Goal: Task Accomplishment & Management: Manage account settings

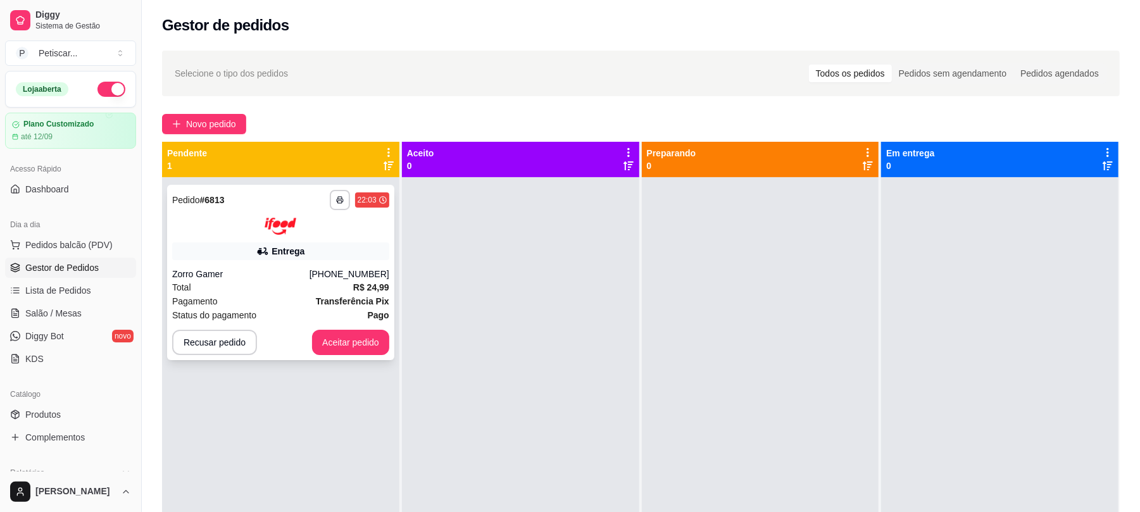
click at [353, 285] on strong "R$ 24,99" at bounding box center [371, 287] width 36 height 10
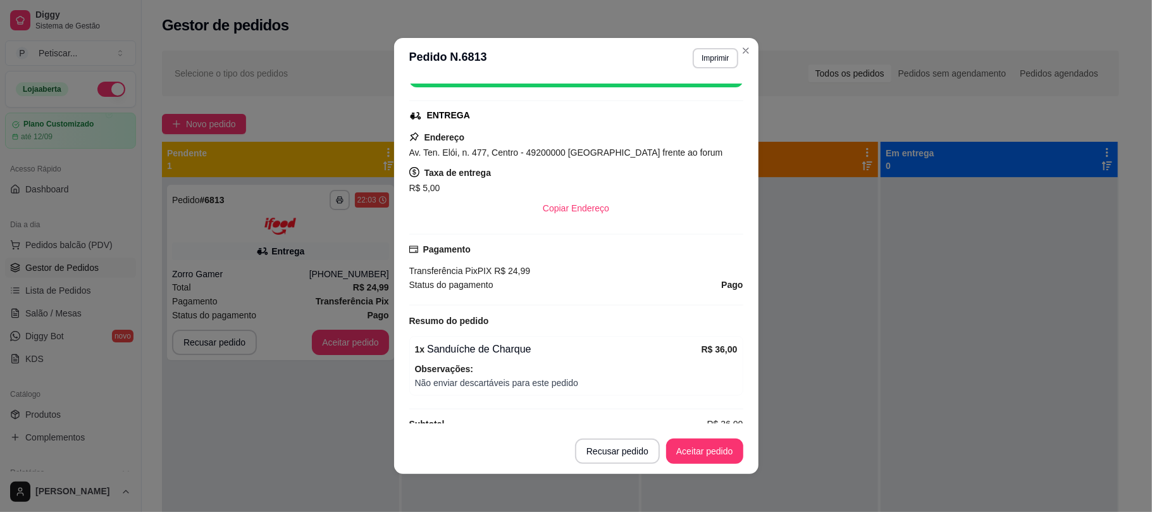
scroll to position [211, 0]
click at [615, 448] on button "Recusar pedido" at bounding box center [617, 451] width 85 height 25
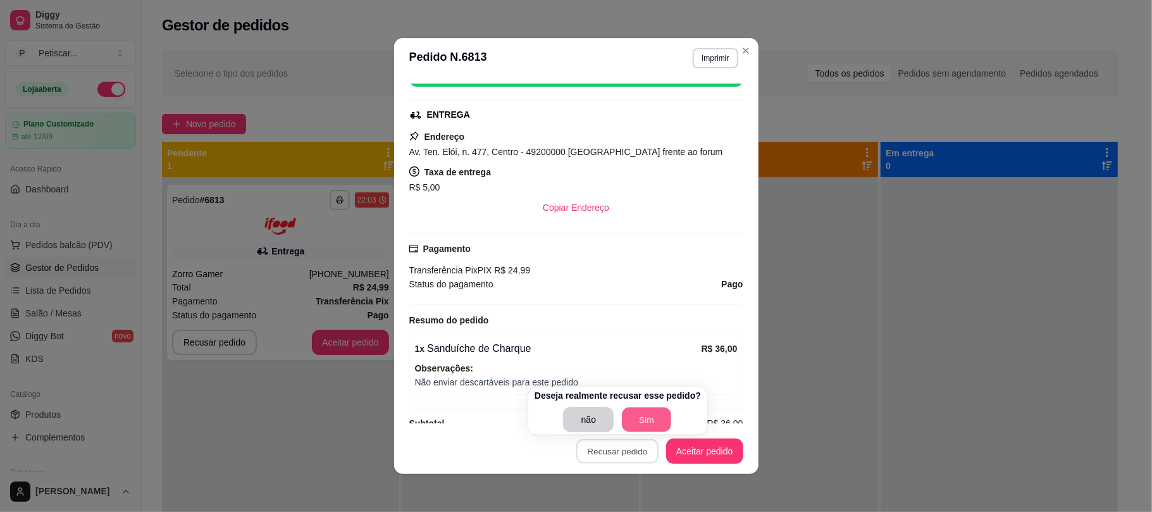
click at [635, 427] on button "Sim" at bounding box center [647, 420] width 49 height 25
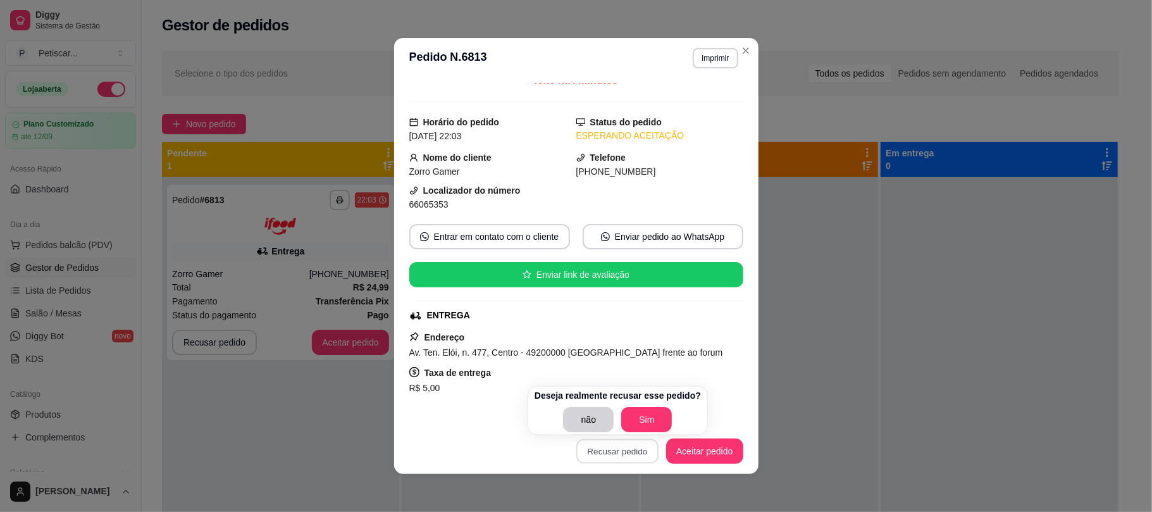
scroll to position [0, 0]
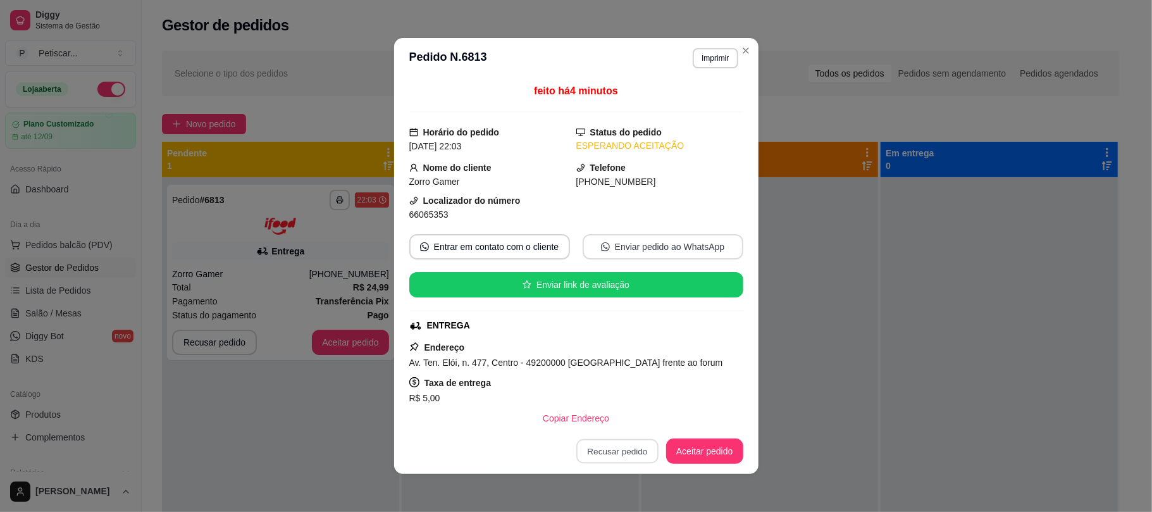
click at [682, 247] on button "Enviar pedido ao WhatsApp" at bounding box center [663, 246] width 161 height 25
click at [626, 248] on button "Enviar pedido ao WhatsApp" at bounding box center [663, 247] width 156 height 25
click at [514, 240] on button "Entrar em contato com o cliente" at bounding box center [489, 247] width 156 height 25
click at [625, 451] on button "Recusar pedido" at bounding box center [617, 451] width 82 height 25
click at [624, 419] on button "Sim" at bounding box center [647, 420] width 49 height 25
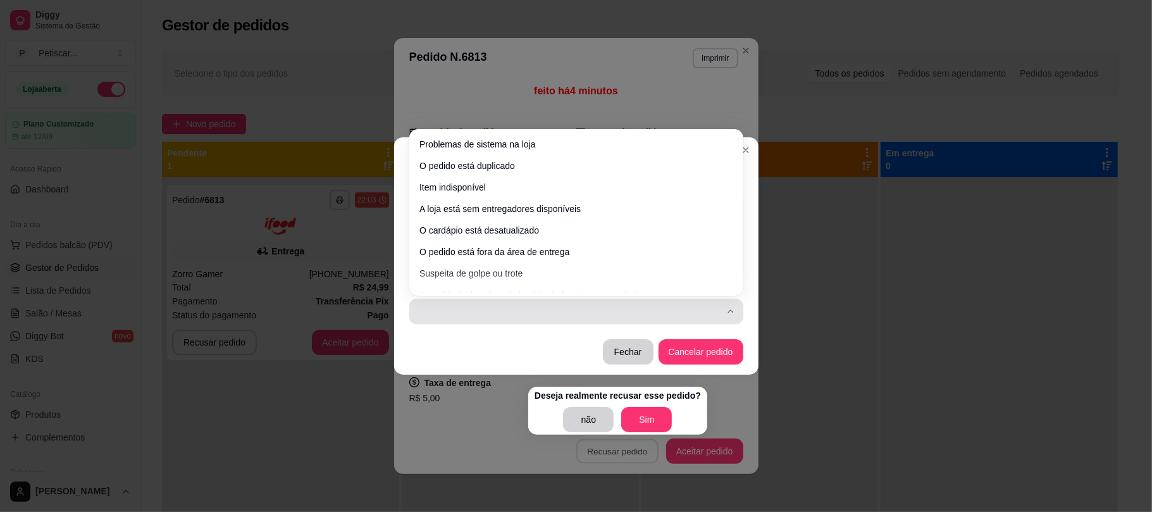
click at [674, 311] on div "button" at bounding box center [569, 311] width 304 height 25
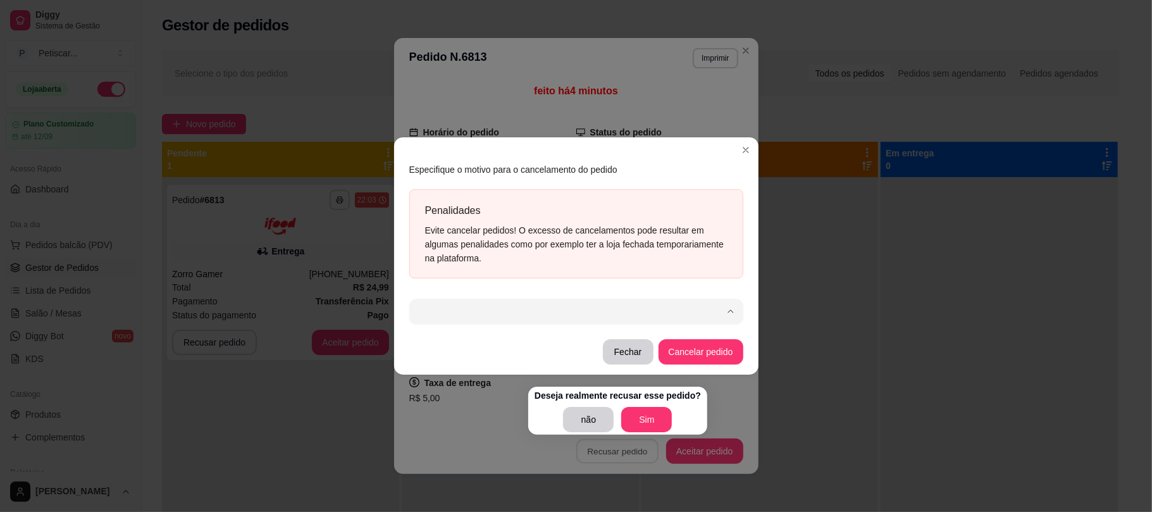
click at [590, 189] on span "Item indisponível" at bounding box center [570, 191] width 289 height 12
type input "503"
select select "503"
click at [687, 358] on button "Cancelar pedido" at bounding box center [701, 352] width 82 height 25
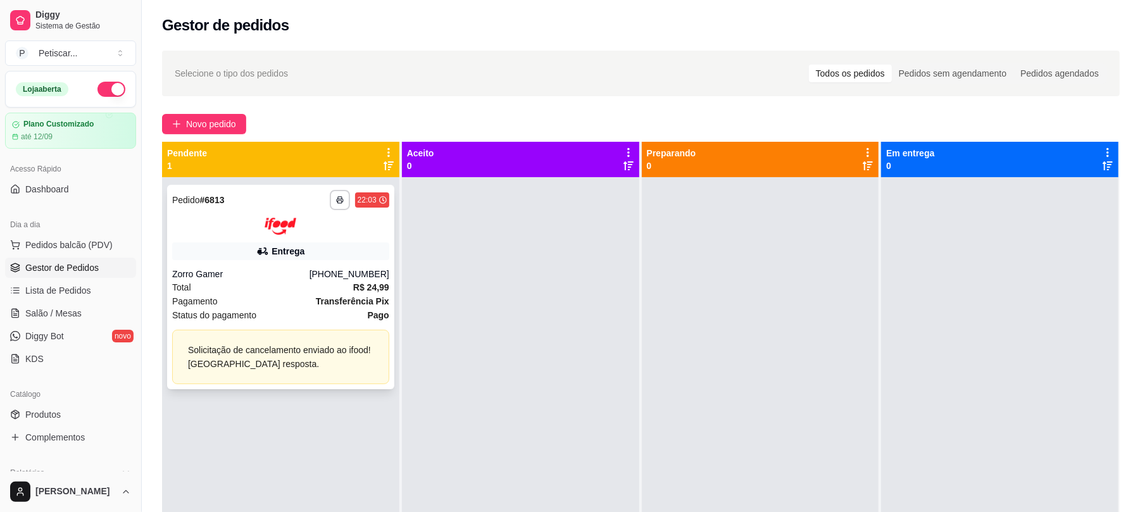
click at [358, 233] on div at bounding box center [280, 226] width 217 height 17
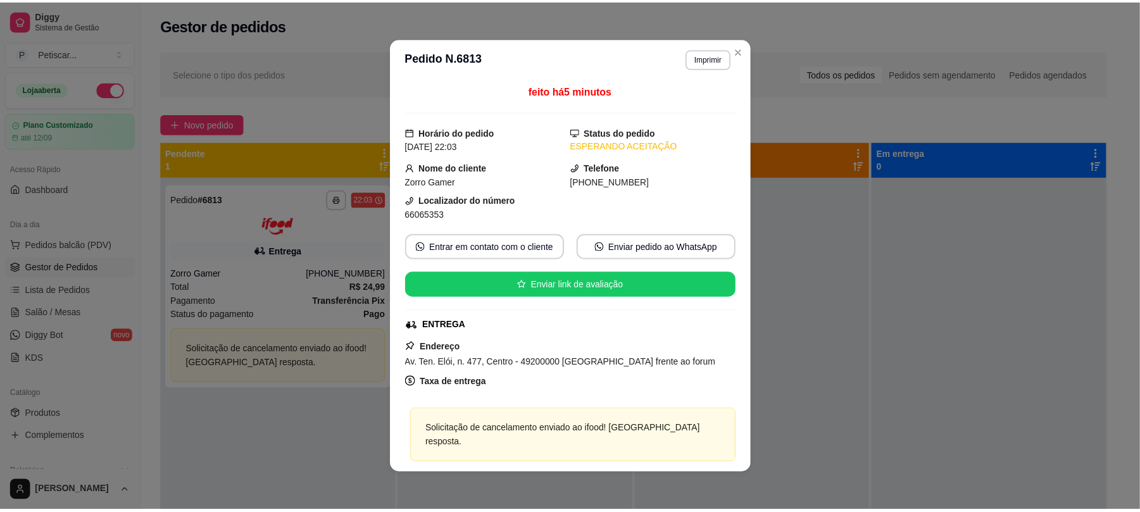
scroll to position [3, 0]
